Goal: Use online tool/utility: Utilize a website feature to perform a specific function

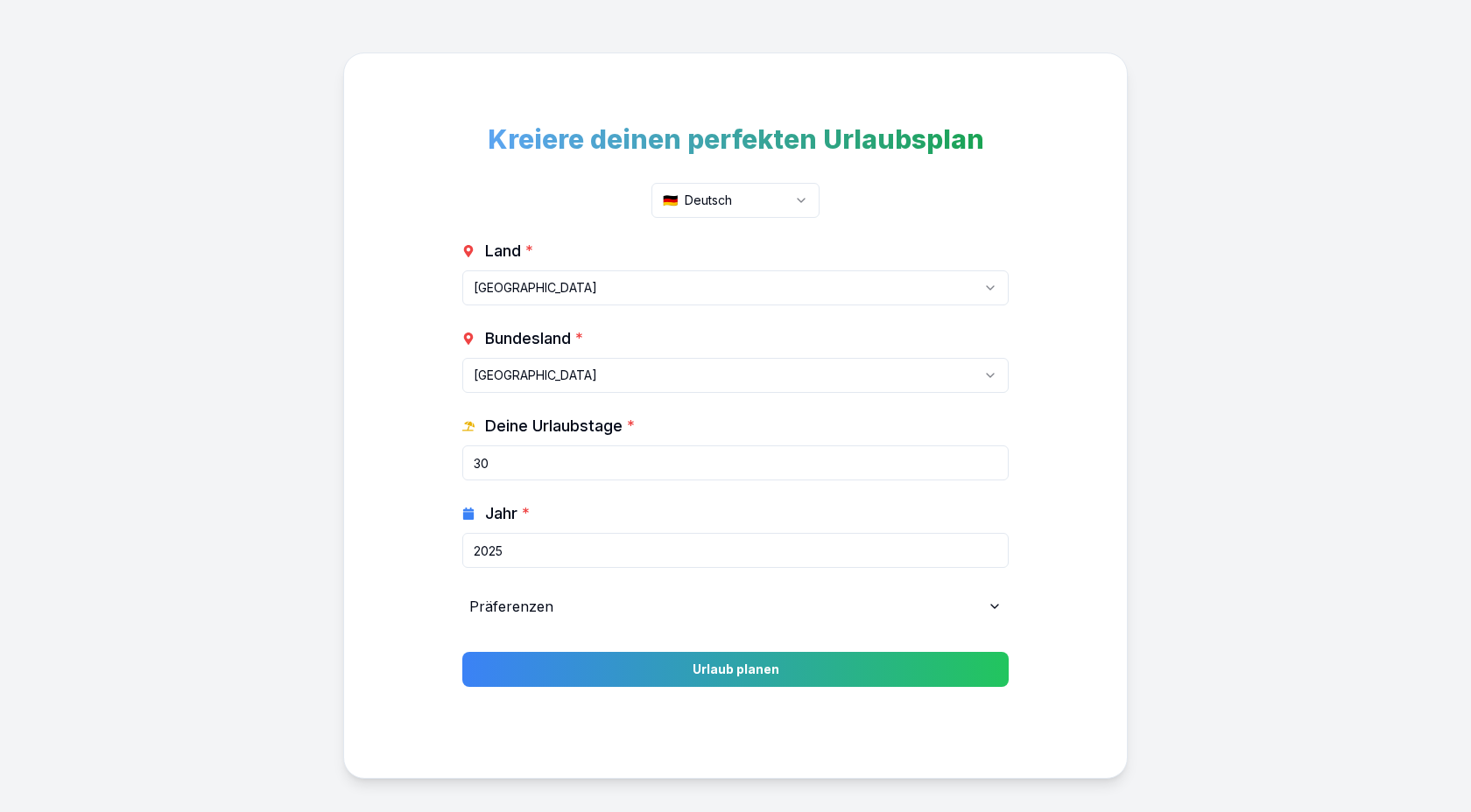
select select "DE"
click at [538, 612] on span "Präferenzen" at bounding box center [511, 607] width 84 height 21
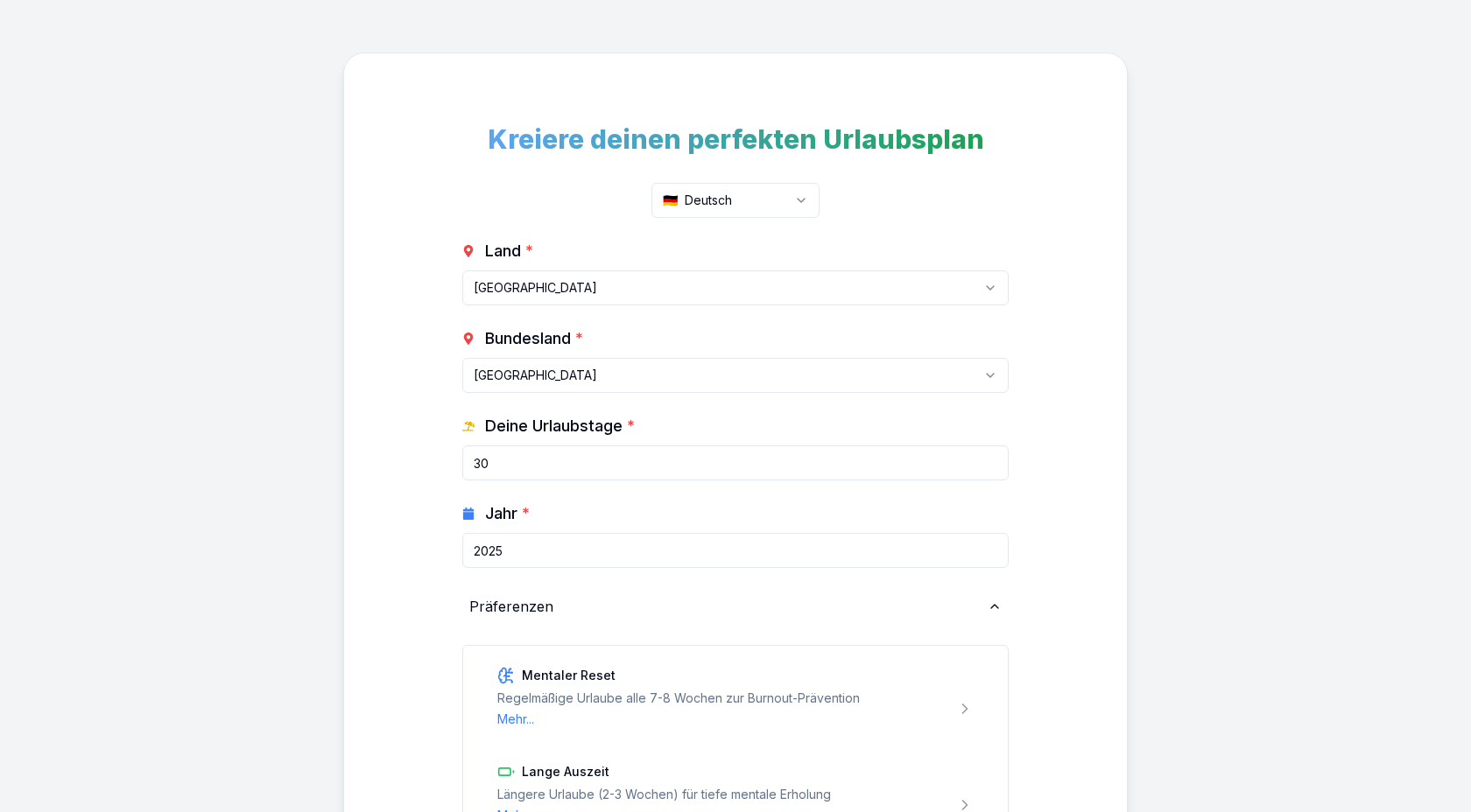
scroll to position [435, 0]
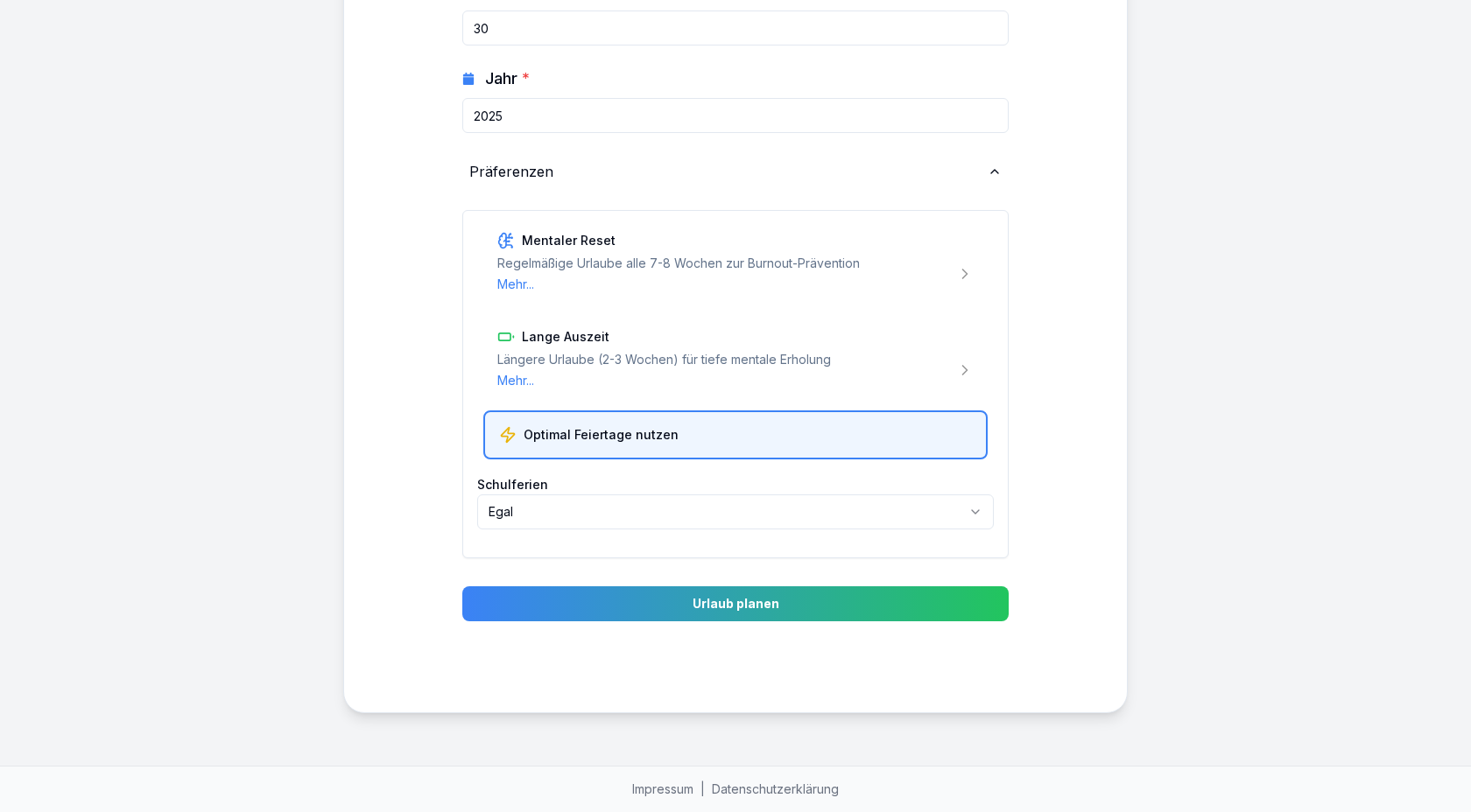
click at [540, 156] on div "Präferenzen" at bounding box center [735, 171] width 546 height 35
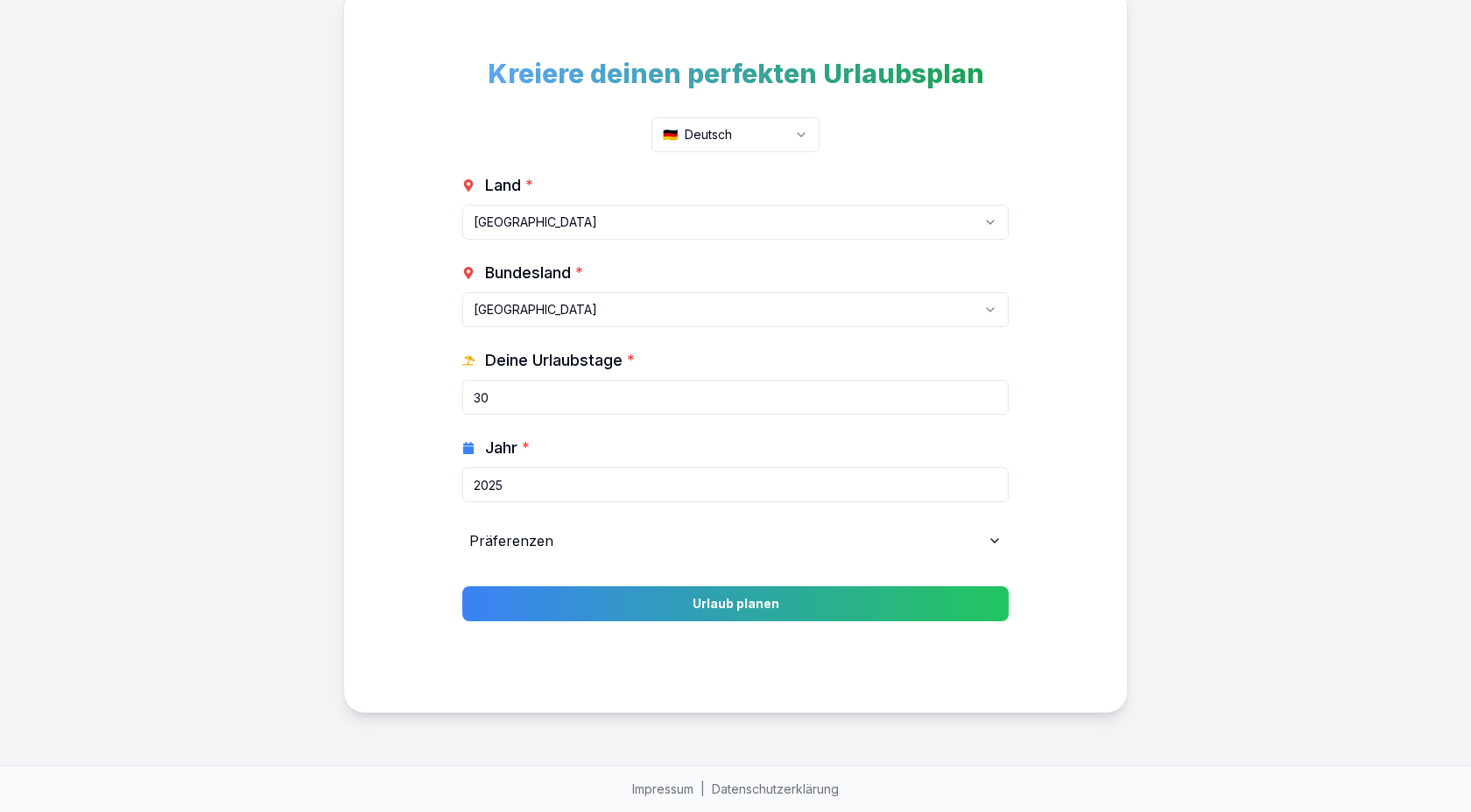
scroll to position [0, 0]
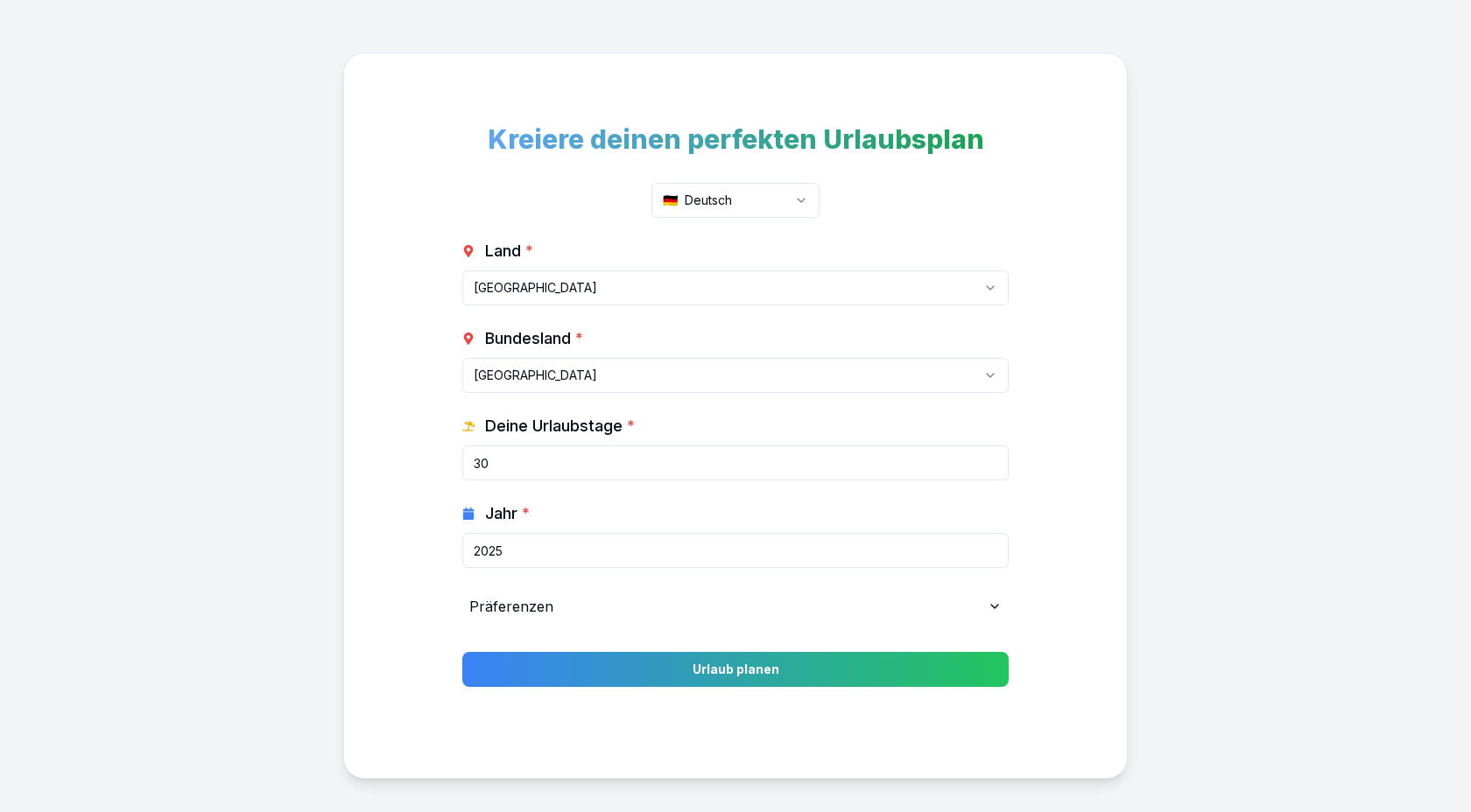
click at [712, 182] on html "Kreiere deinen perfekten Urlaubsplan 🇩🇪 Deutsch Land * [GEOGRAPHIC_DATA] [GEOGR…" at bounding box center [735, 438] width 1471 height 878
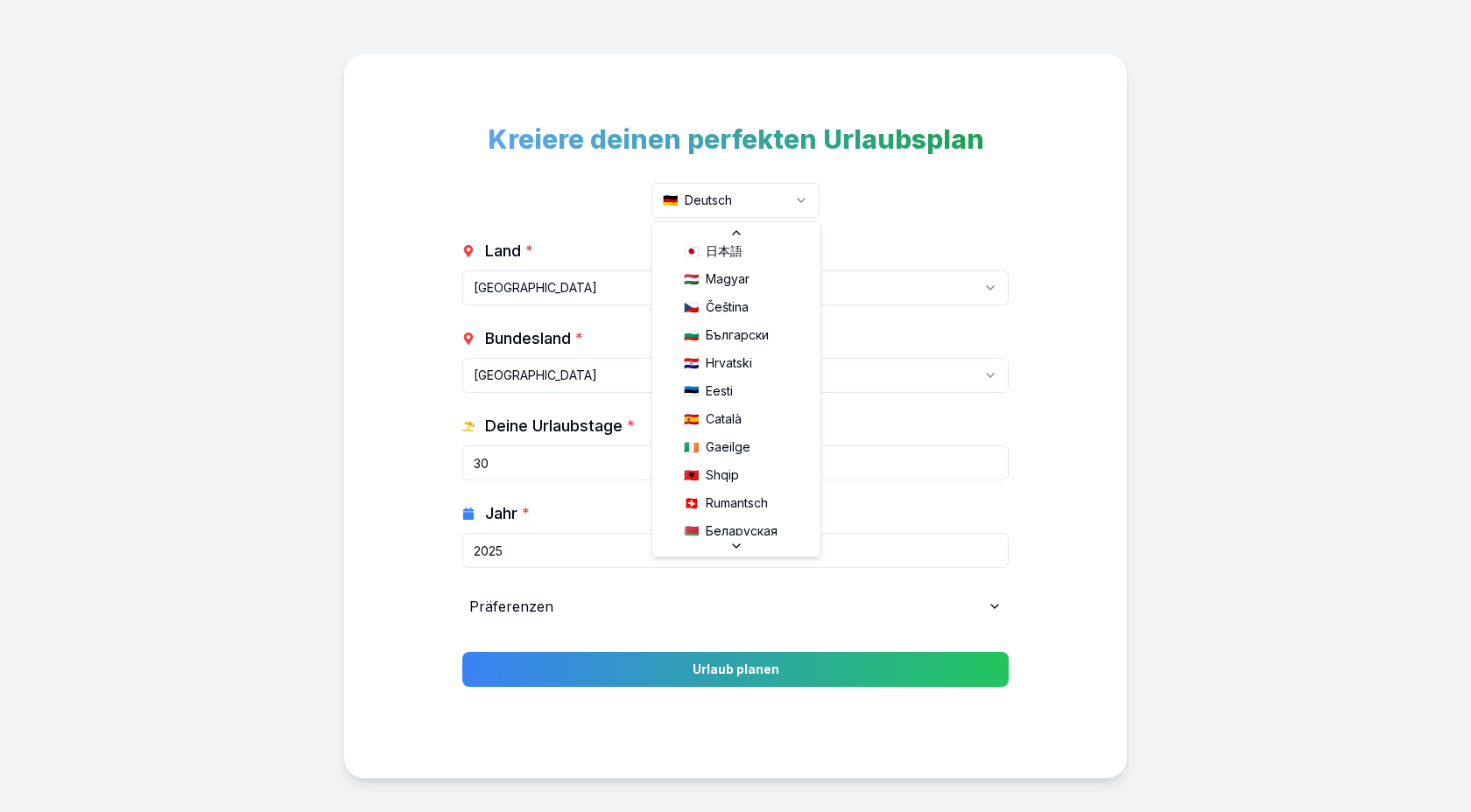
scroll to position [310, 0]
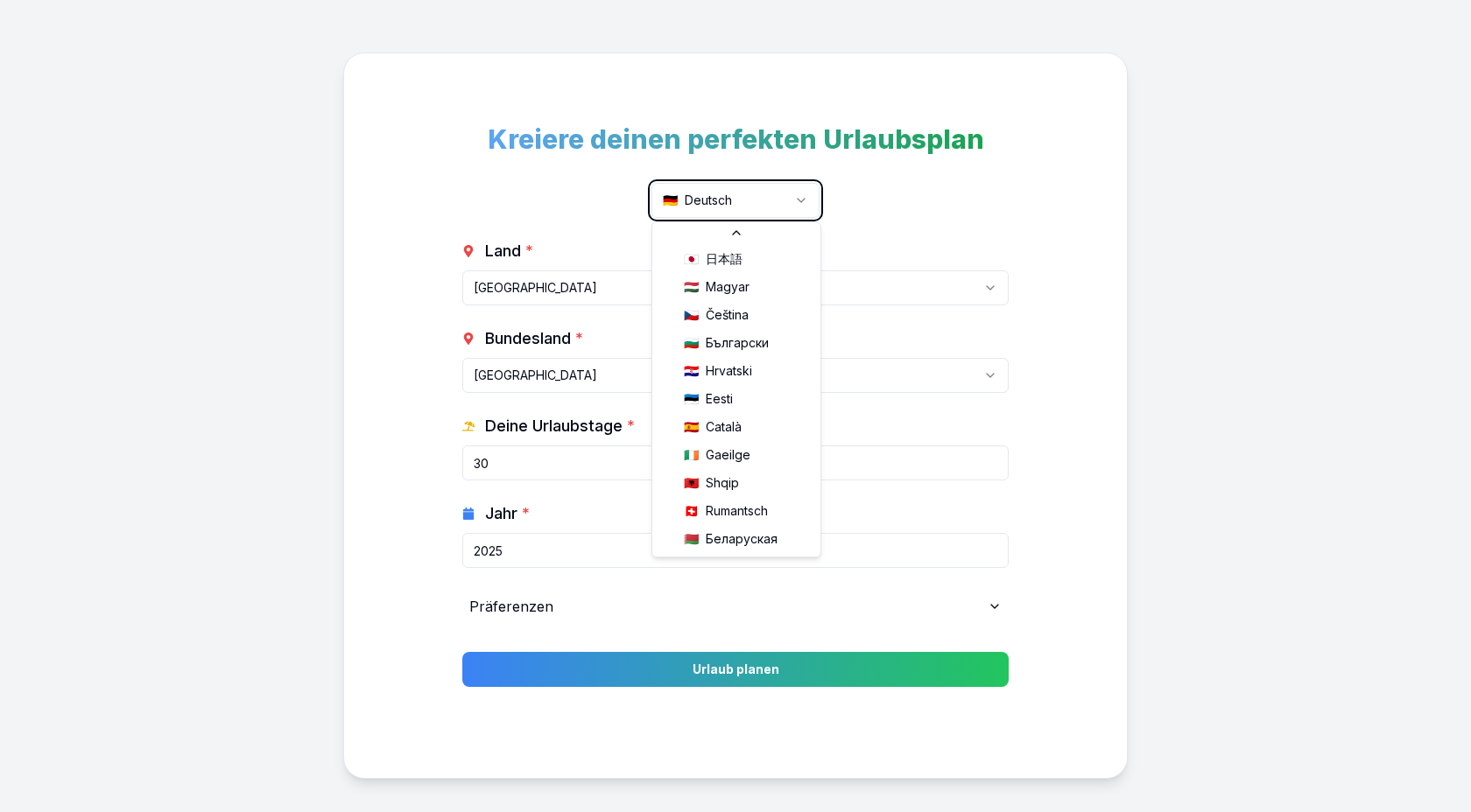
click at [1234, 398] on html "Kreiere deinen perfekten Urlaubsplan 🇩🇪 Deutsch Land * [GEOGRAPHIC_DATA] [GEOGR…" at bounding box center [735, 438] width 1471 height 878
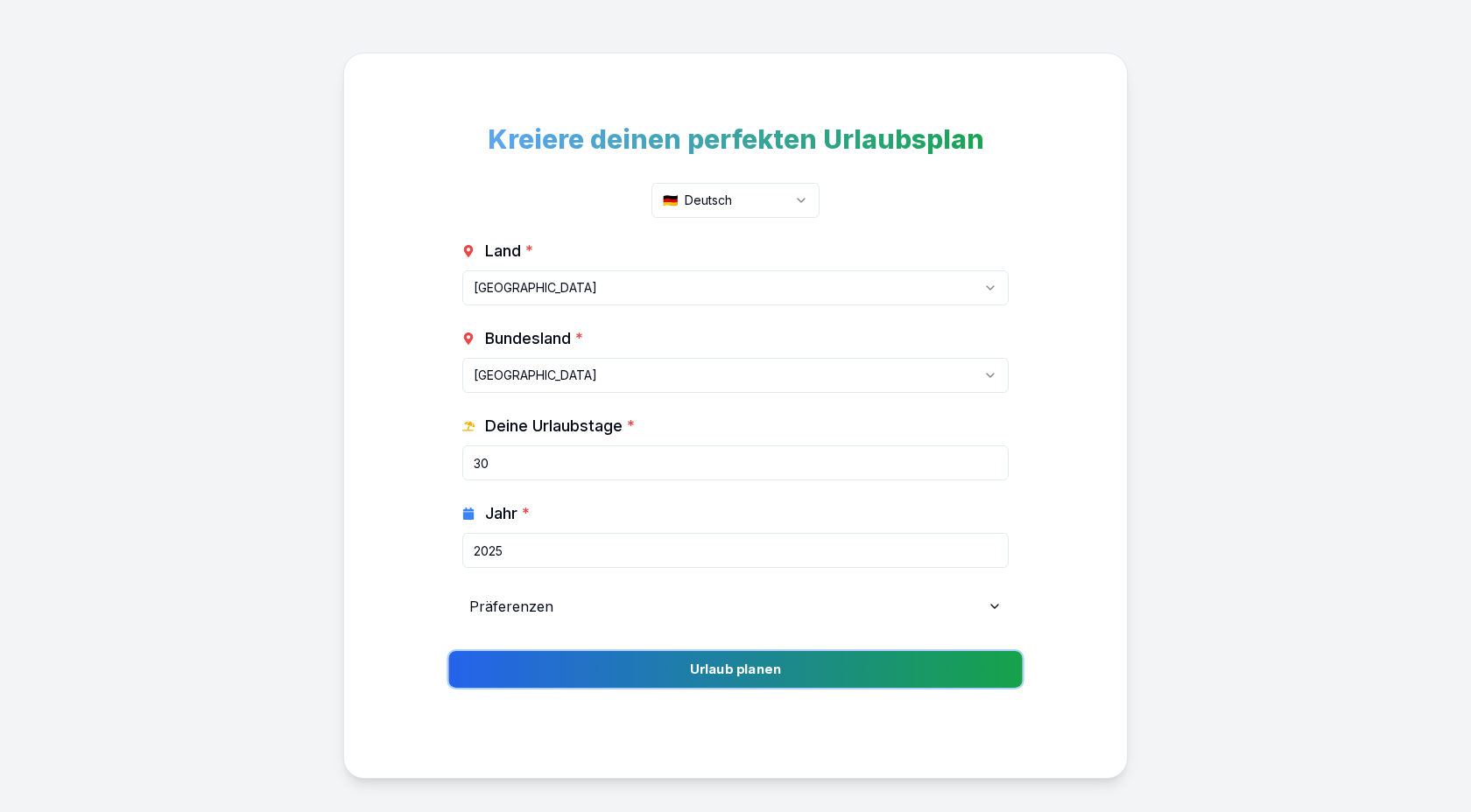
click at [754, 686] on button "Urlaub planen" at bounding box center [735, 669] width 573 height 36
